Goal: Task Accomplishment & Management: Use online tool/utility

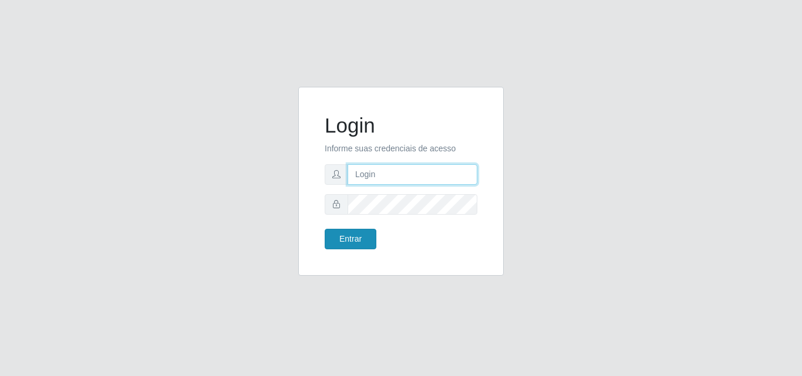
type input "[PERSON_NAME][EMAIL_ADDRESS][DOMAIN_NAME]"
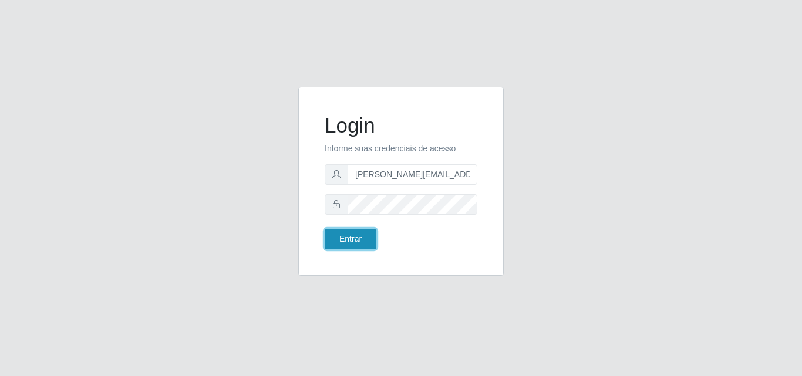
click at [349, 244] on button "Entrar" at bounding box center [351, 239] width 52 height 21
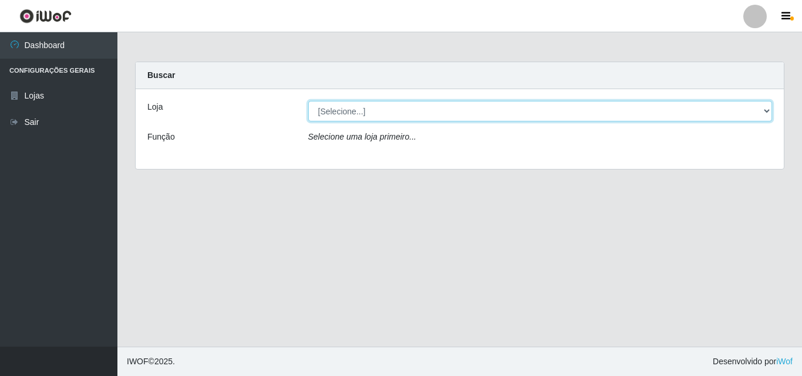
click at [765, 114] on select "[Selecione...] Hiper Queiroz - [GEOGRAPHIC_DATA]" at bounding box center [540, 111] width 464 height 21
select select "514"
click at [308, 101] on select "[Selecione...] Hiper Queiroz - [GEOGRAPHIC_DATA]" at bounding box center [540, 111] width 464 height 21
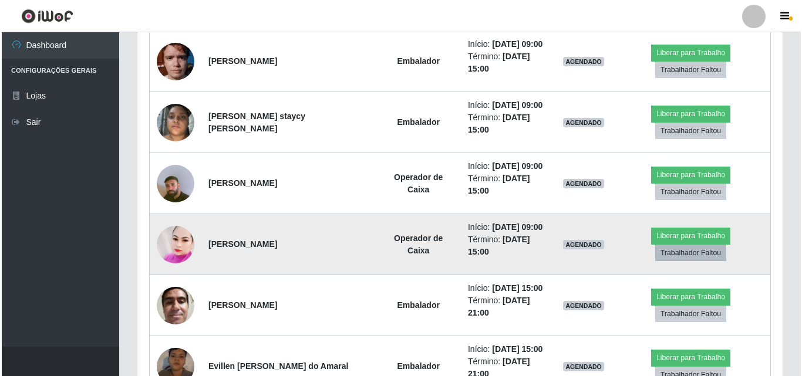
scroll to position [565, 0]
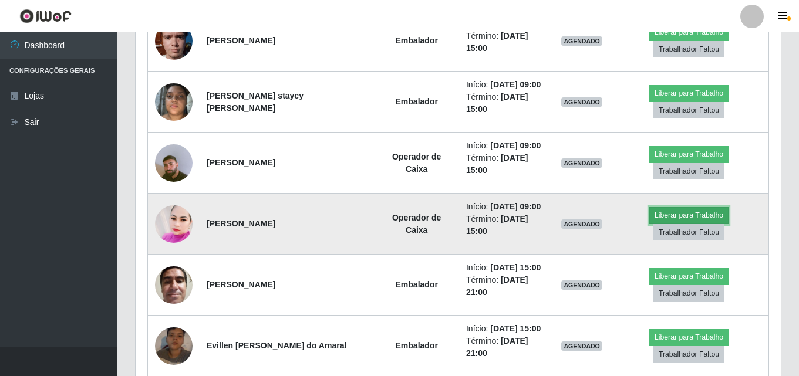
click at [681, 210] on button "Liberar para Trabalho" at bounding box center [688, 215] width 79 height 16
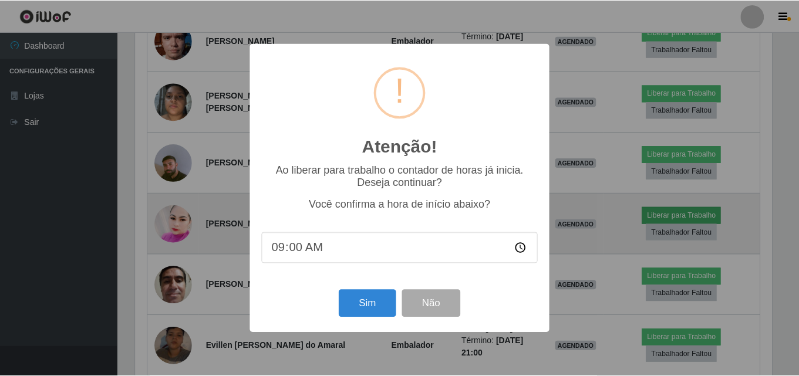
scroll to position [244, 639]
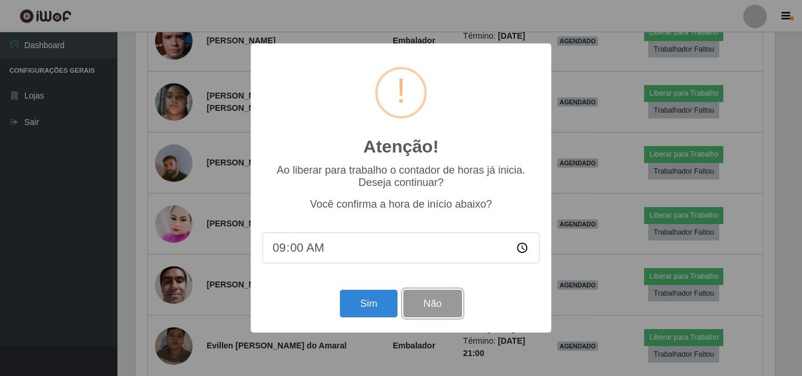
click at [439, 306] on button "Não" at bounding box center [432, 304] width 58 height 28
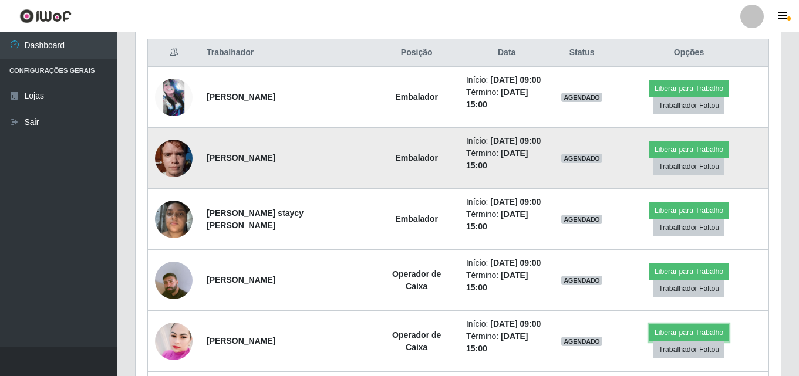
scroll to position [507, 0]
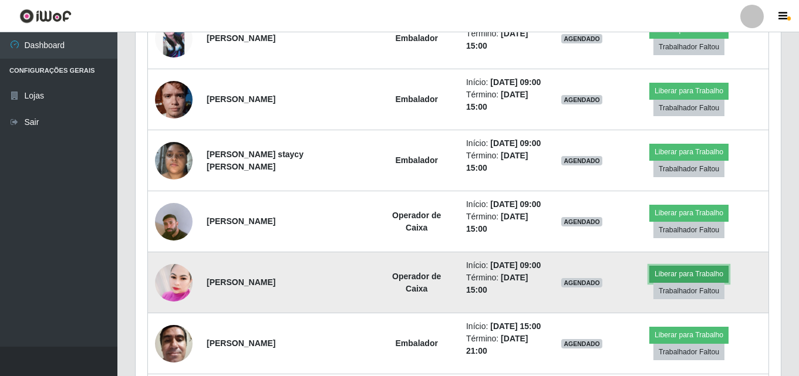
click at [701, 268] on button "Liberar para Trabalho" at bounding box center [688, 274] width 79 height 16
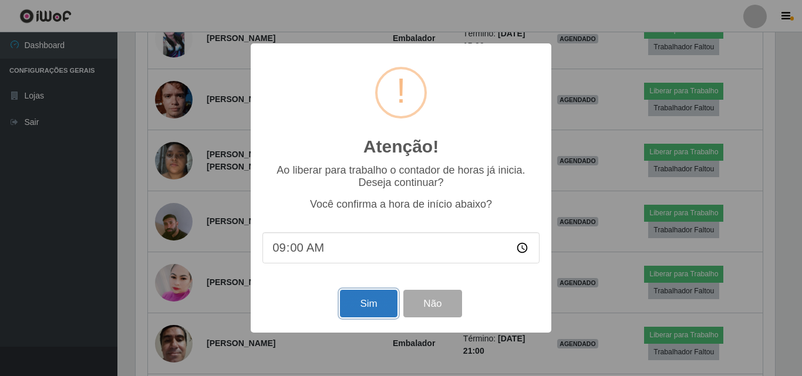
click at [361, 308] on button "Sim" at bounding box center [368, 304] width 57 height 28
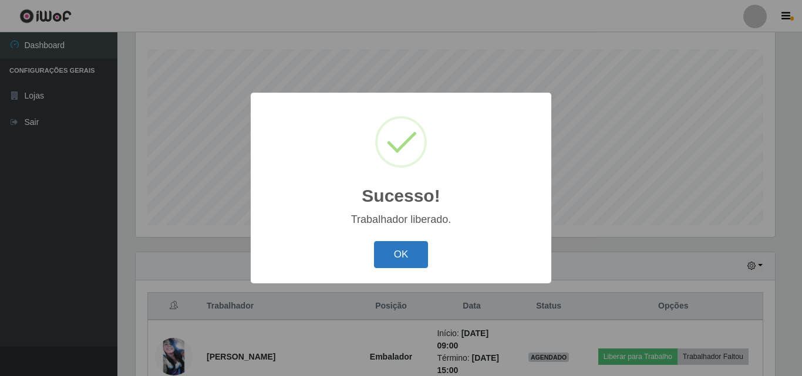
click at [397, 251] on button "OK" at bounding box center [401, 255] width 55 height 28
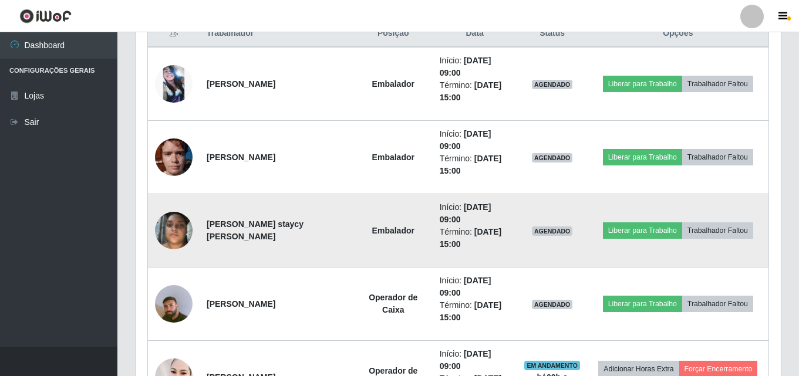
scroll to position [488, 0]
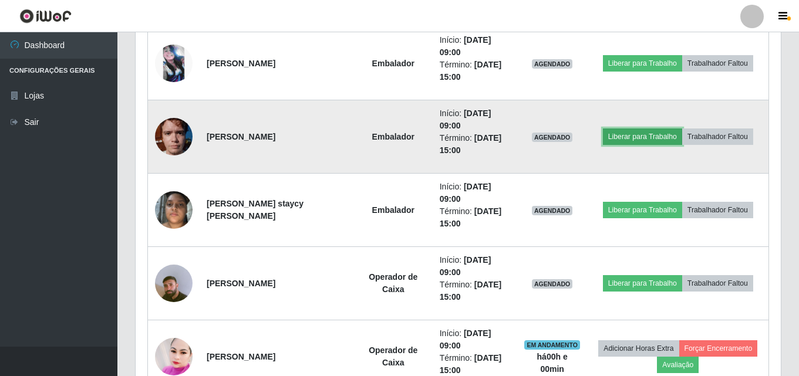
click at [646, 136] on button "Liberar para Trabalho" at bounding box center [642, 137] width 79 height 16
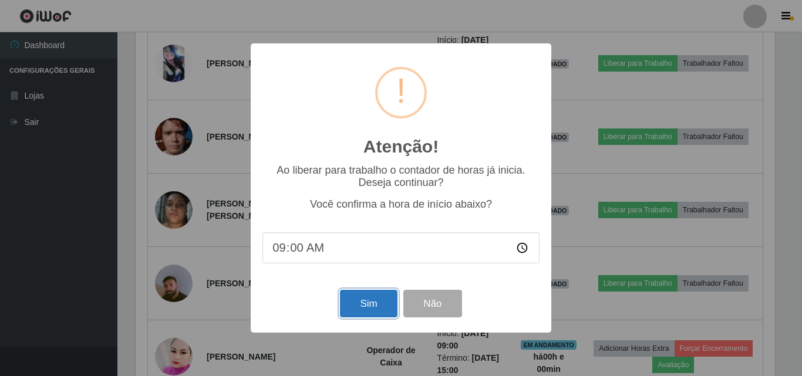
click at [368, 305] on button "Sim" at bounding box center [368, 304] width 57 height 28
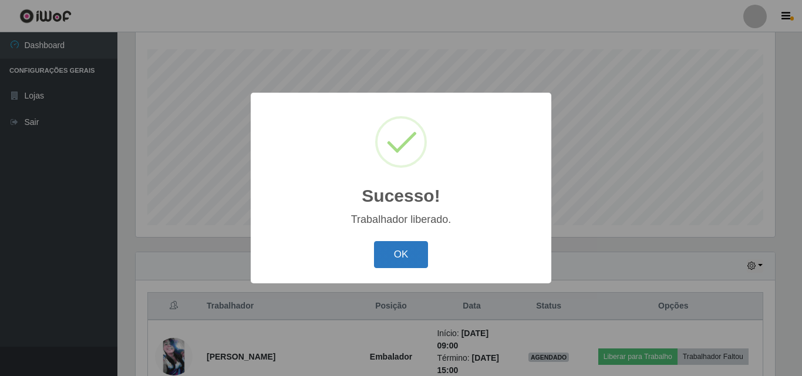
click at [409, 251] on button "OK" at bounding box center [401, 255] width 55 height 28
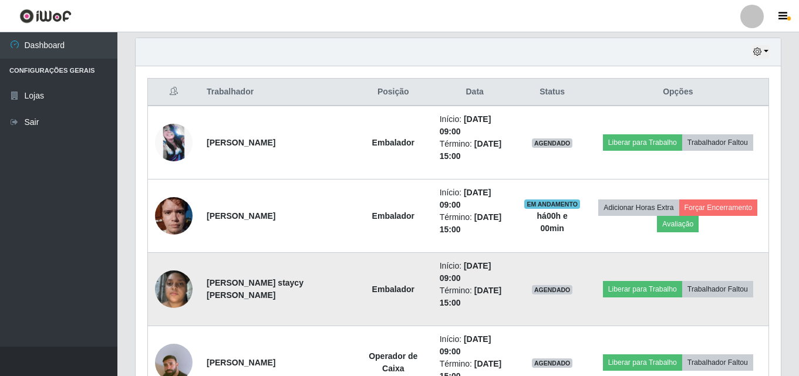
scroll to position [429, 0]
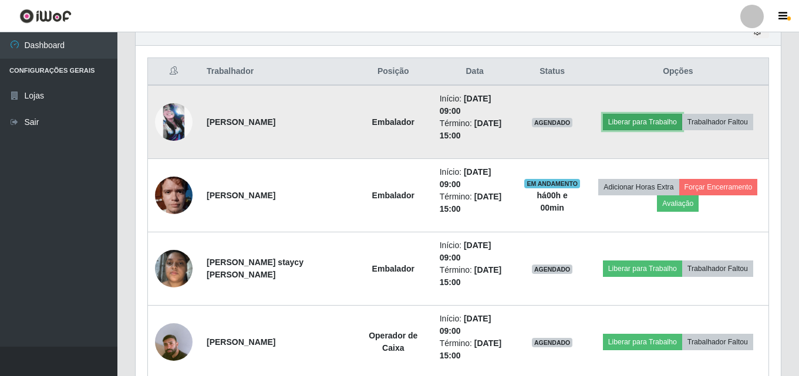
click at [635, 122] on button "Liberar para Trabalho" at bounding box center [642, 122] width 79 height 16
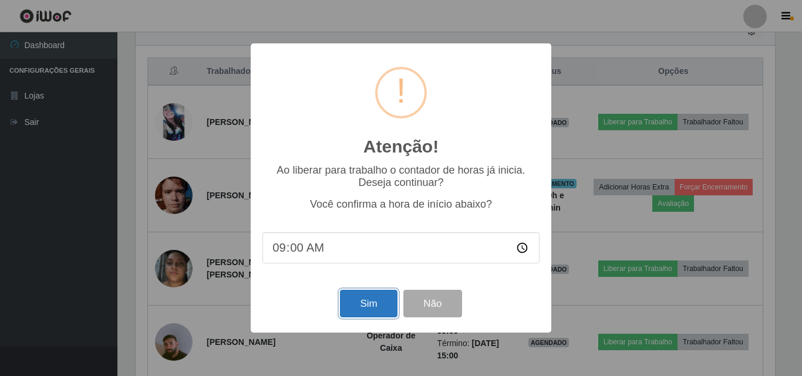
click at [361, 307] on button "Sim" at bounding box center [368, 304] width 57 height 28
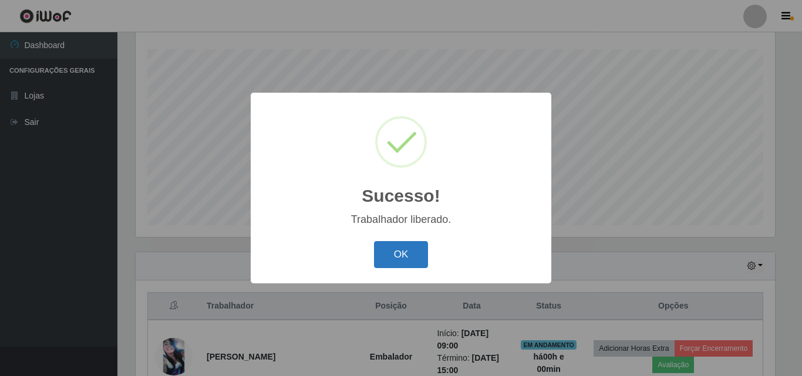
click at [396, 260] on button "OK" at bounding box center [401, 255] width 55 height 28
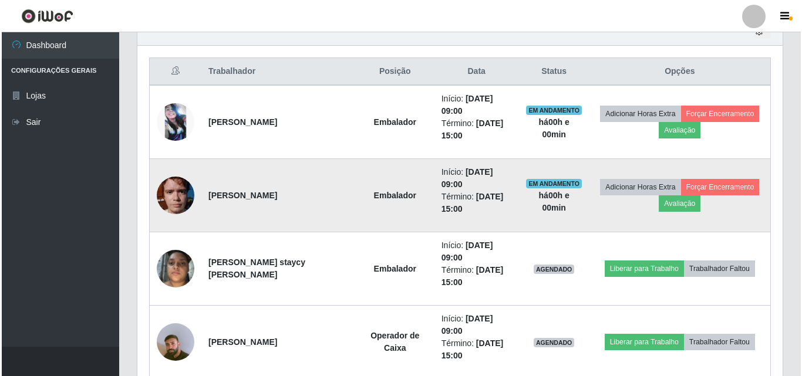
scroll to position [488, 0]
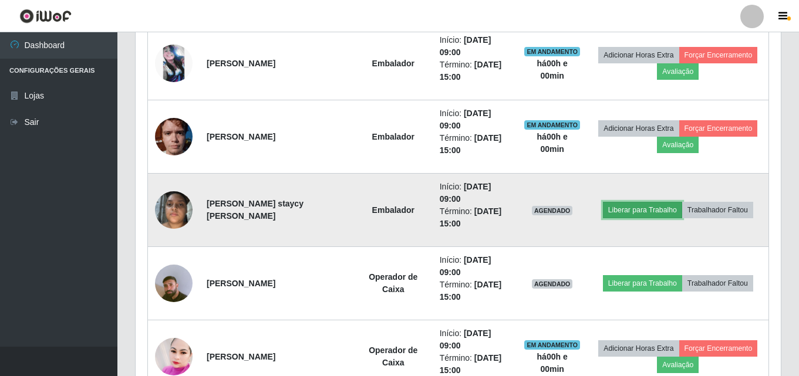
click at [638, 208] on button "Liberar para Trabalho" at bounding box center [642, 210] width 79 height 16
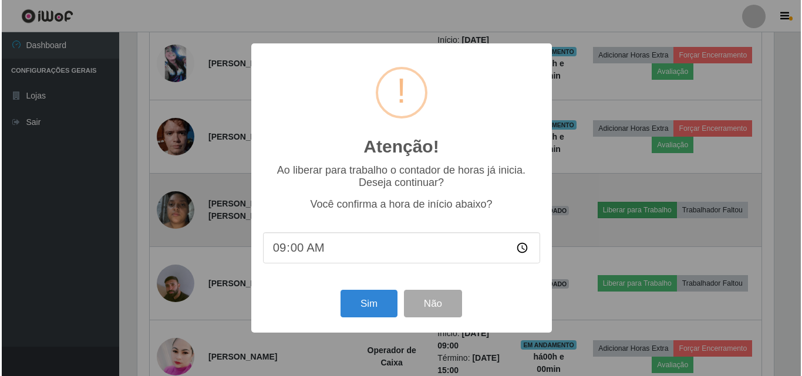
scroll to position [0, 0]
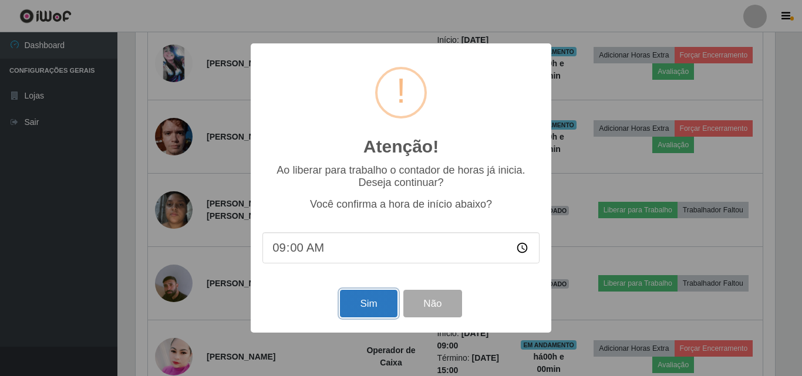
click at [365, 309] on button "Sim" at bounding box center [368, 304] width 57 height 28
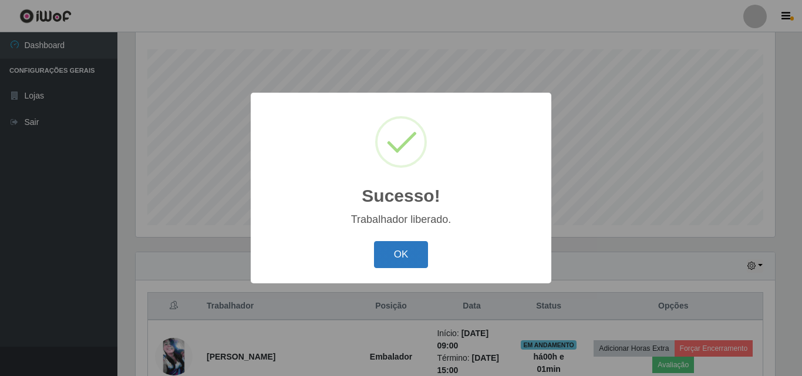
click at [407, 257] on button "OK" at bounding box center [401, 255] width 55 height 28
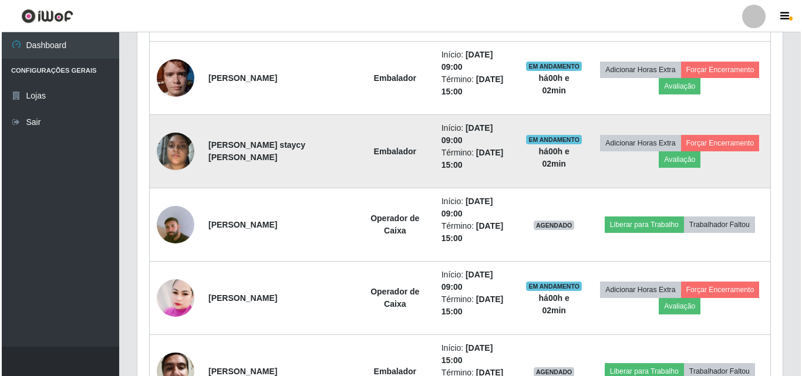
scroll to position [605, 0]
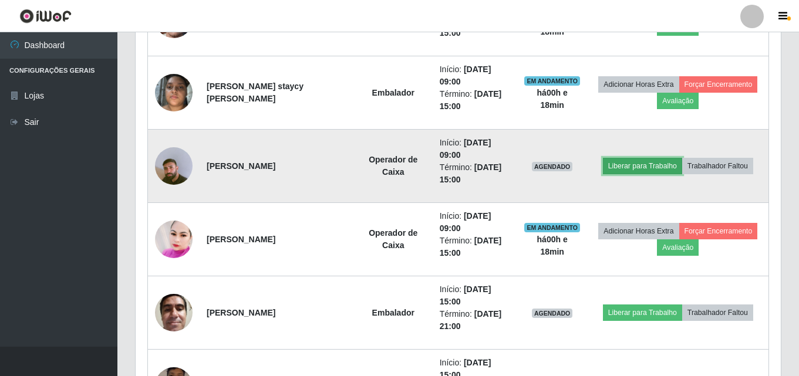
click at [635, 169] on button "Liberar para Trabalho" at bounding box center [642, 166] width 79 height 16
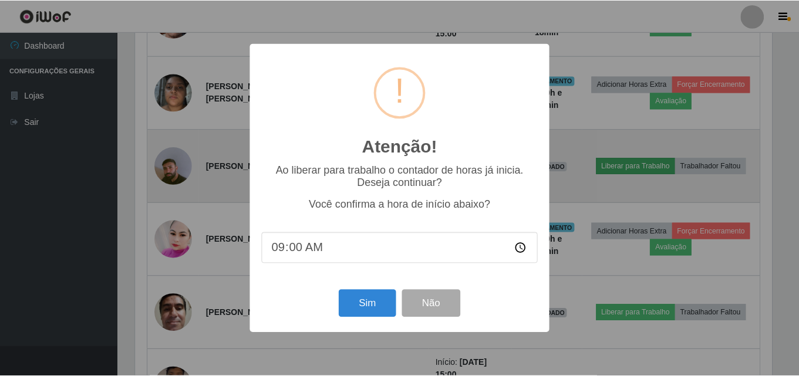
scroll to position [244, 639]
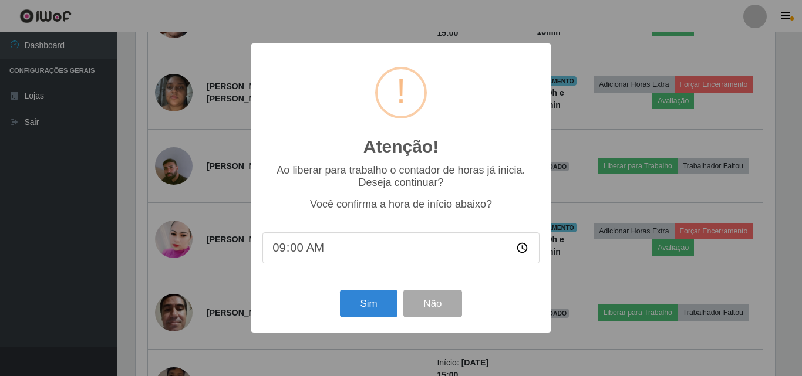
click at [306, 312] on div "Sim Não" at bounding box center [400, 303] width 277 height 33
click at [387, 314] on button "Sim" at bounding box center [368, 304] width 57 height 28
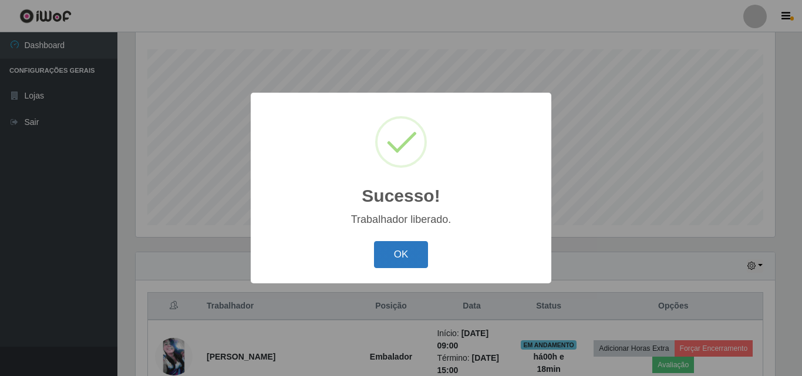
click at [395, 254] on button "OK" at bounding box center [401, 255] width 55 height 28
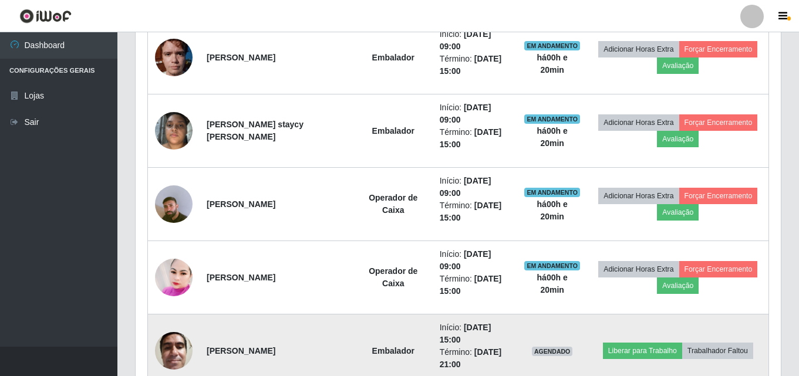
scroll to position [547, 0]
